Goal: Task Accomplishment & Management: Use online tool/utility

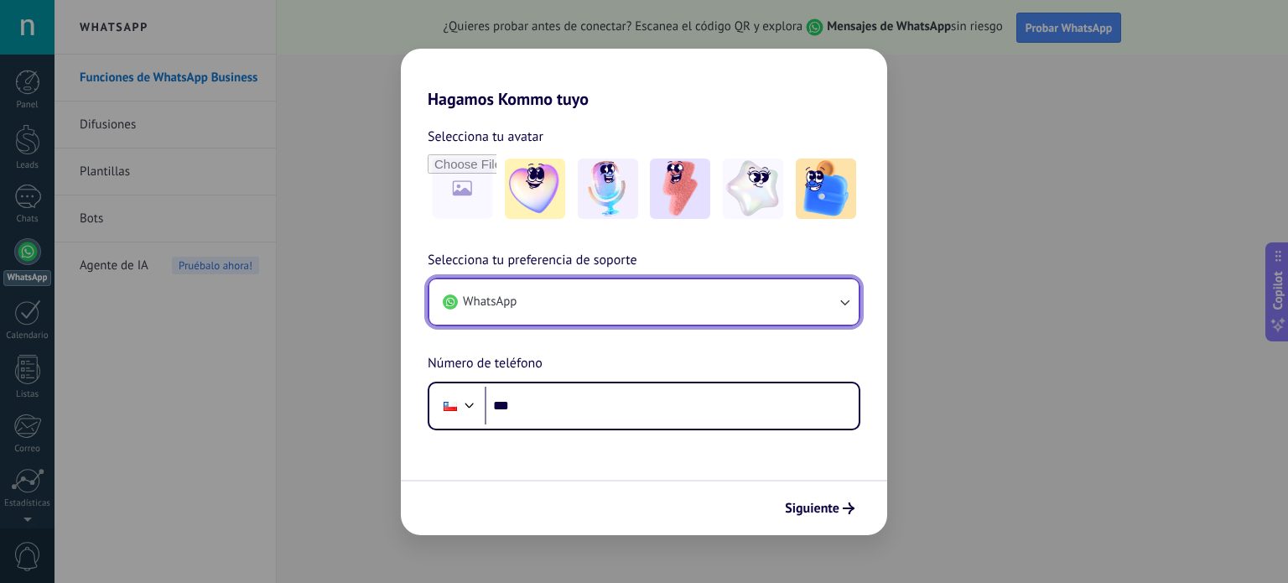
click at [589, 295] on button "WhatsApp" at bounding box center [643, 301] width 429 height 45
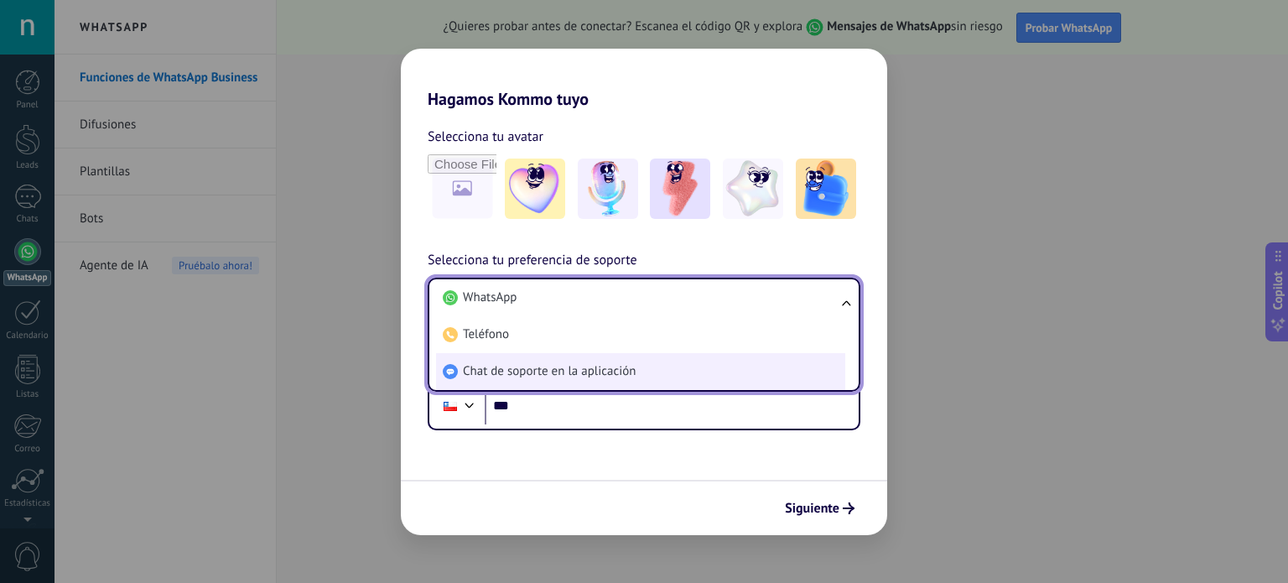
click at [552, 363] on span "Chat de soporte en la aplicación" at bounding box center [549, 371] width 173 height 17
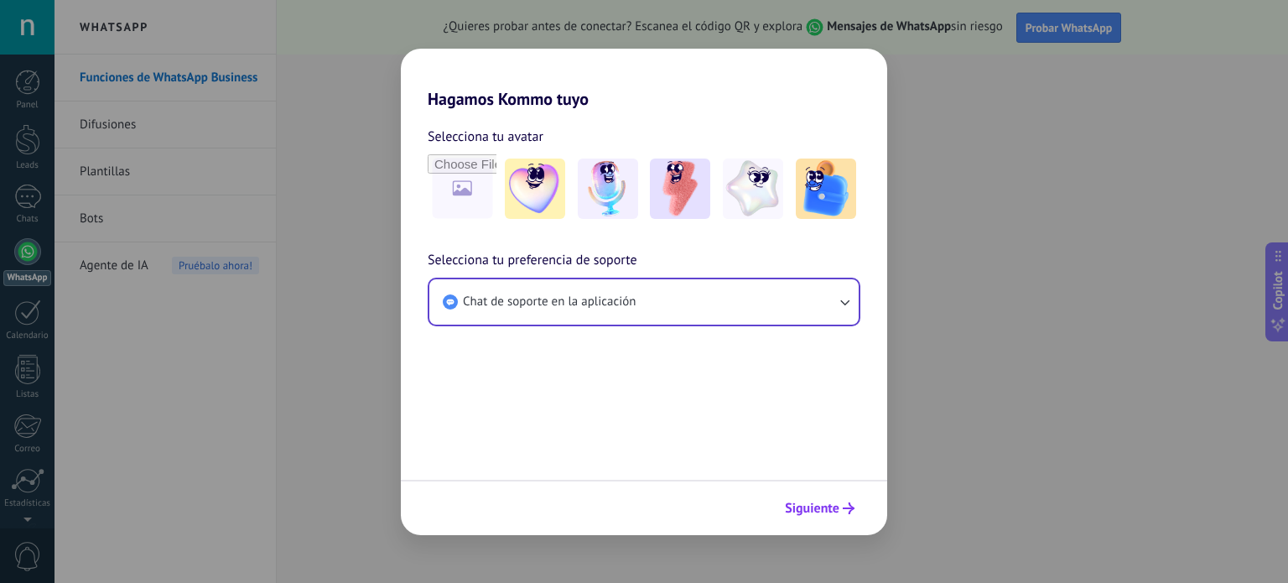
click at [838, 514] on span "Siguiente" at bounding box center [812, 508] width 54 height 12
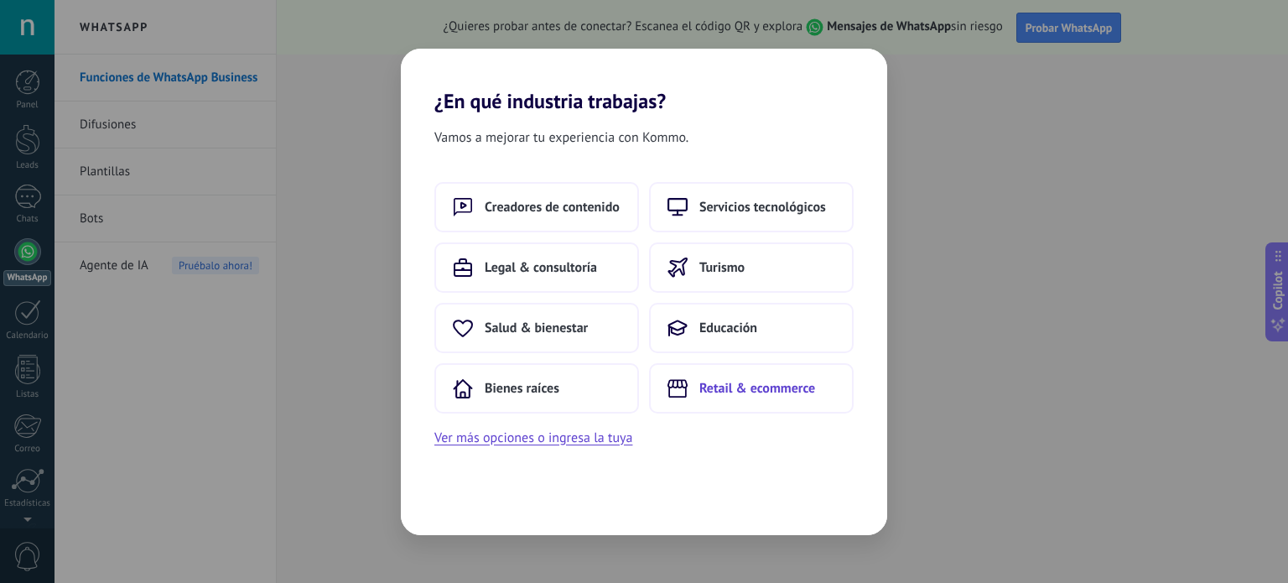
click at [786, 378] on button "Retail & ecommerce" at bounding box center [751, 388] width 205 height 50
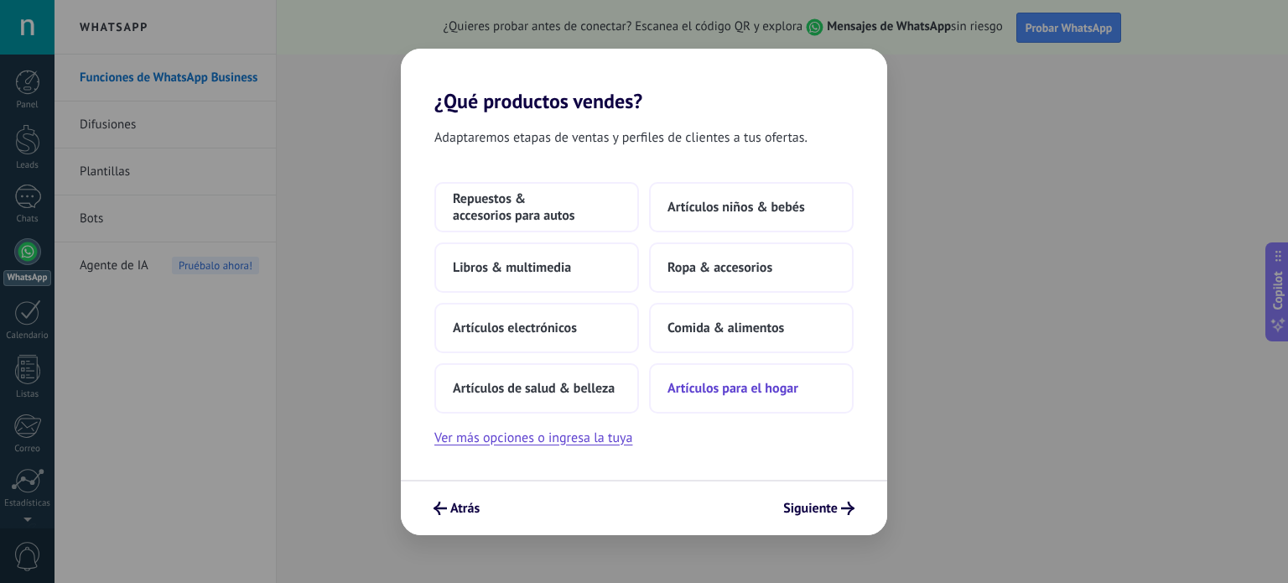
click at [798, 402] on button "Artículos para el hogar" at bounding box center [751, 388] width 205 height 50
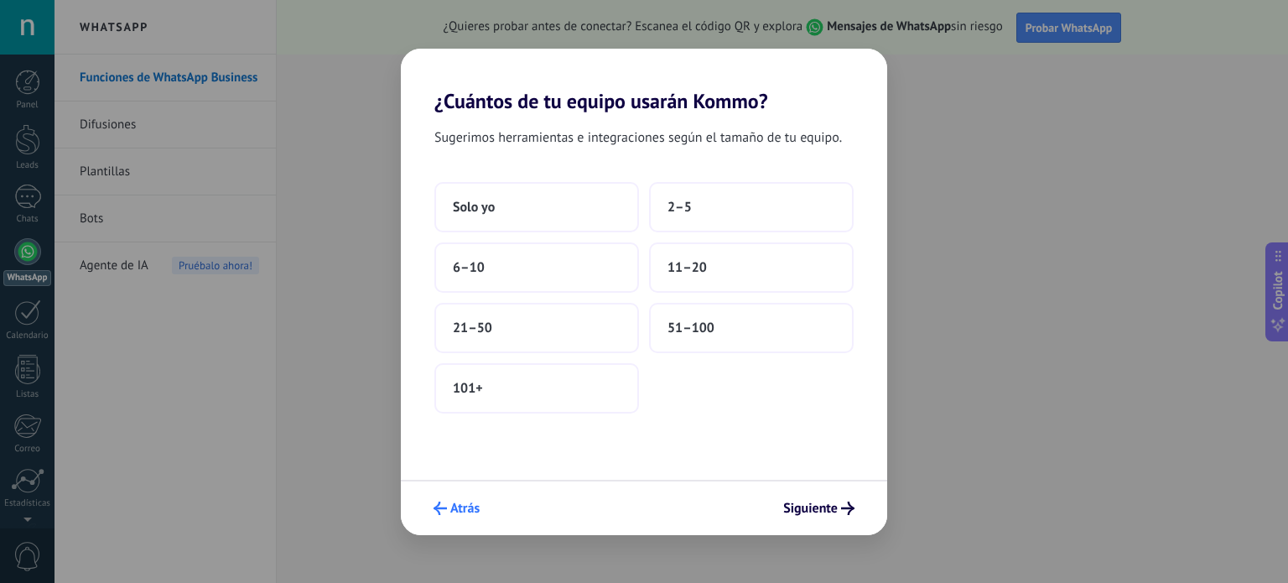
click at [456, 517] on button "Atrás" at bounding box center [456, 508] width 61 height 29
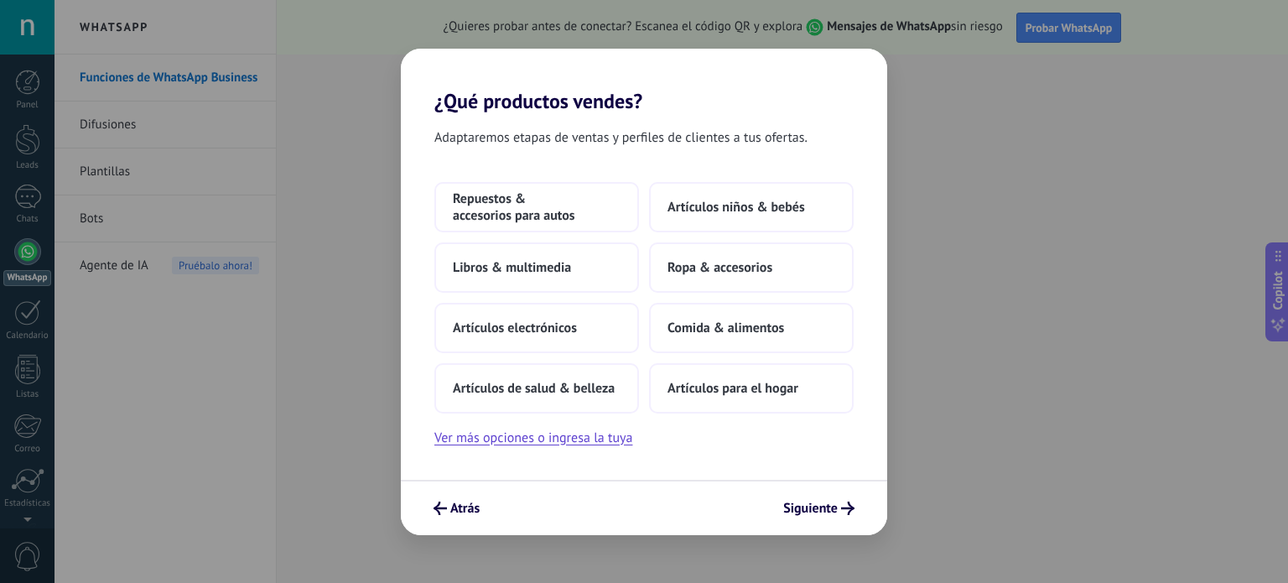
click at [456, 517] on button "Atrás" at bounding box center [456, 508] width 61 height 29
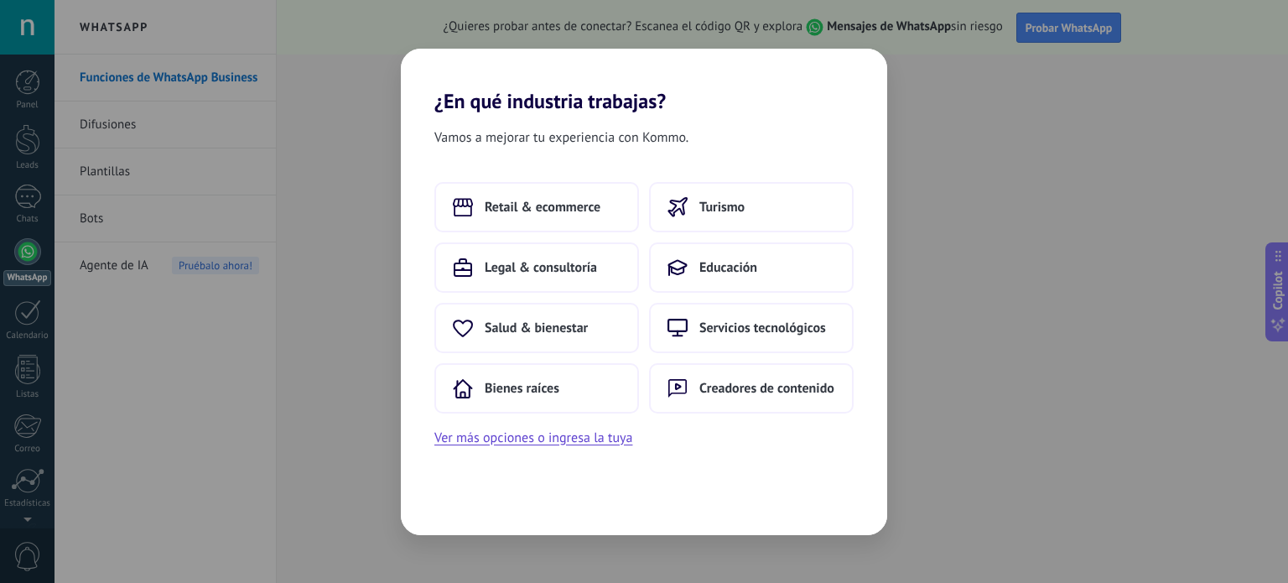
click at [456, 517] on div "Vamos a mejorar tu experiencia con Kommo. Retail & ecommerce Turismo Legal & co…" at bounding box center [644, 324] width 486 height 422
